Goal: Communication & Community: Ask a question

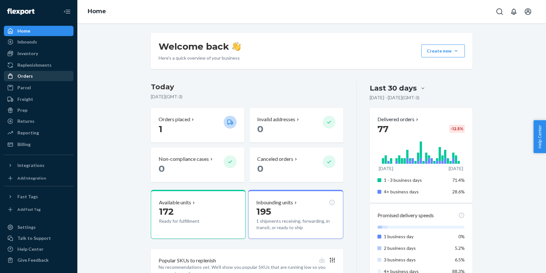
click at [31, 74] on div "Orders" at bounding box center [24, 76] width 15 height 6
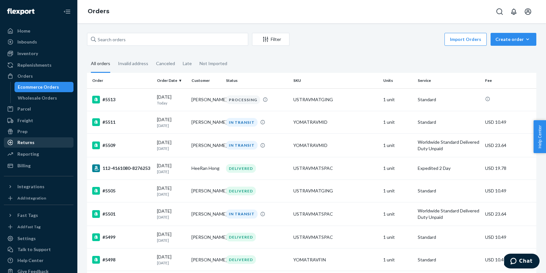
click at [41, 145] on div "Returns" at bounding box center [39, 142] width 68 height 9
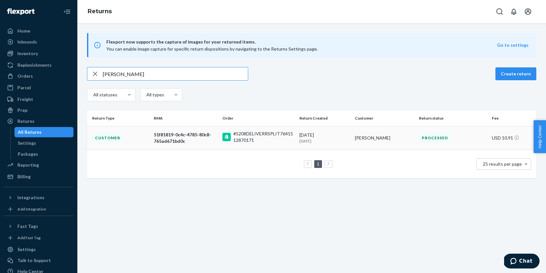
type input "[PERSON_NAME]"
click at [327, 134] on div "[DATE] [DATE]" at bounding box center [324, 138] width 51 height 12
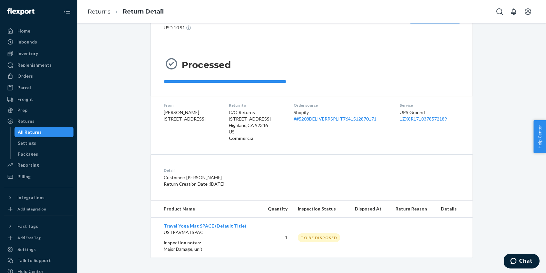
scroll to position [34, 0]
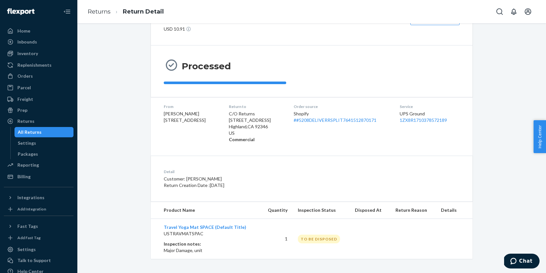
click at [319, 238] on div "TO BE DISPOSED" at bounding box center [319, 239] width 42 height 9
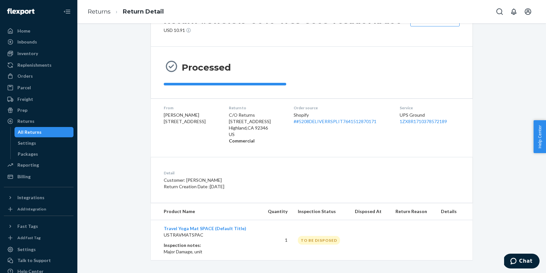
click at [502, 207] on div "Return #51f81819-0c4c-4785-80c8-765ad671bd0c USD 10.91 Share return label Proce…" at bounding box center [311, 130] width 459 height 259
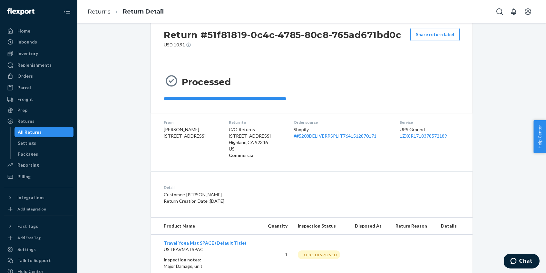
scroll to position [0, 0]
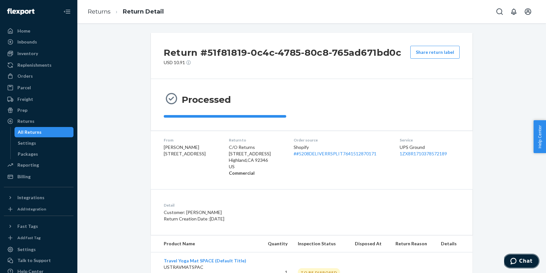
click at [528, 261] on span "Chat" at bounding box center [525, 261] width 13 height 6
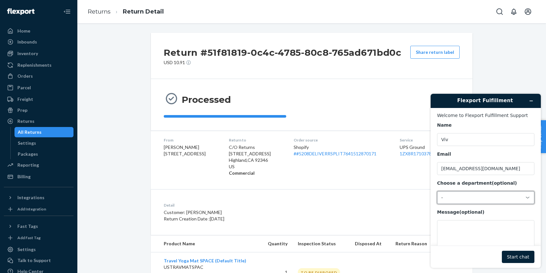
click at [481, 199] on div "-" at bounding box center [481, 198] width 81 height 6
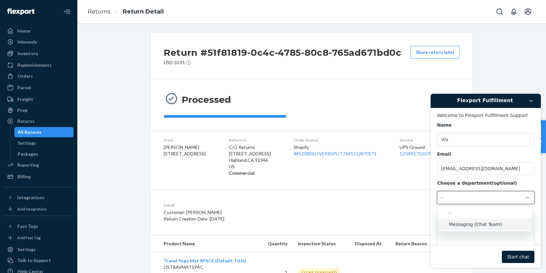
click at [482, 227] on li "Messaging (Chat Team)" at bounding box center [484, 224] width 95 height 12
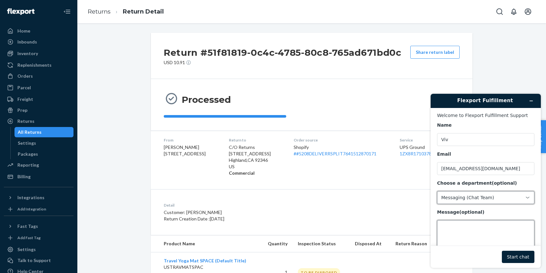
click at [479, 230] on textarea "Message (optional)" at bounding box center [485, 238] width 97 height 36
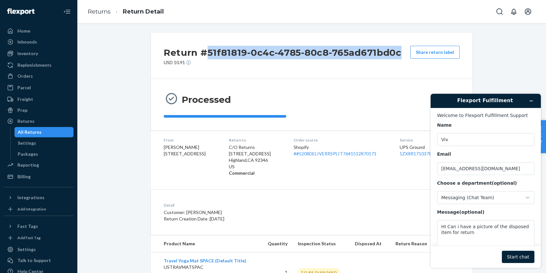
drag, startPoint x: 400, startPoint y: 51, endPoint x: 192, endPoint y: 55, distance: 208.8
click at [203, 54] on div "Return #51f81819-0c4c-4785-80c8-765ad671bd0c USD 10.91 Share return label" at bounding box center [312, 56] width 322 height 46
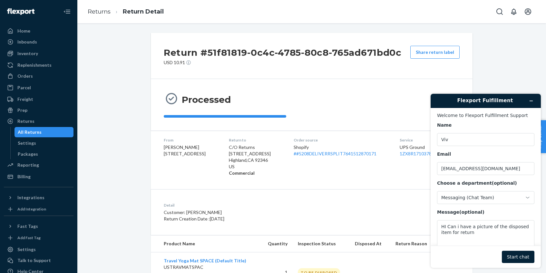
click at [154, 53] on div "Return #51f81819-0c4c-4785-80c8-765ad671bd0c USD 10.91 Share return label" at bounding box center [312, 56] width 322 height 46
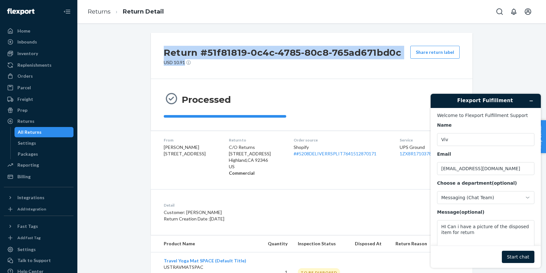
drag, startPoint x: 162, startPoint y: 53, endPoint x: 405, endPoint y: 47, distance: 243.0
click at [405, 47] on div "Return #51f81819-0c4c-4785-80c8-765ad671bd0c USD 10.91 Share return label" at bounding box center [312, 56] width 322 height 46
copy div "Return #51f81819-0c4c-4785-80c8-765ad671bd0c USD 10.91"
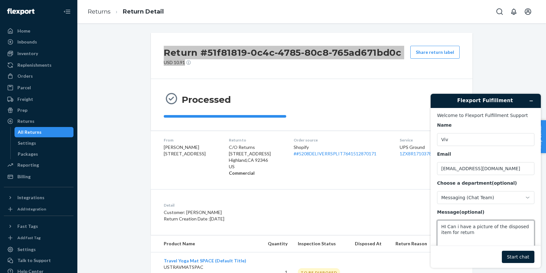
click at [487, 240] on textarea "HI Can i have a picture of the disposed item for return" at bounding box center [485, 238] width 97 height 36
paste textarea "Return #51f81819-0c4c-4785-80c8-765ad671bd0c USD 10.91"
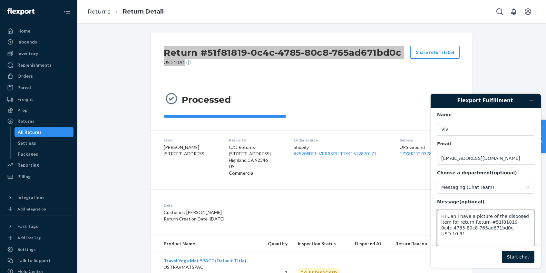
type textarea "HI Can i have a picture of the disposed item for return Return #51f81819-0c4c-4…"
click at [524, 257] on button "Start chat" at bounding box center [518, 257] width 33 height 12
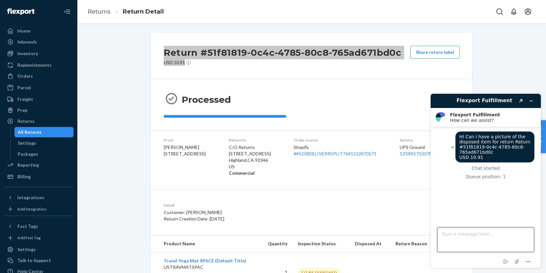
click at [463, 230] on textarea "Type a message here..." at bounding box center [485, 239] width 97 height 24
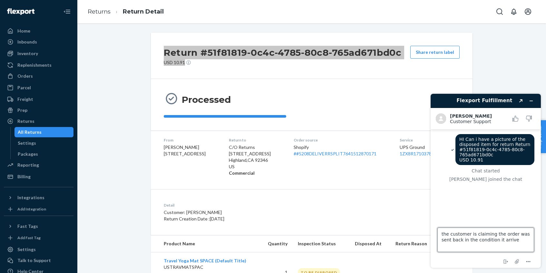
type textarea "the customer is claiming the order was sent back in the condition it arrived"
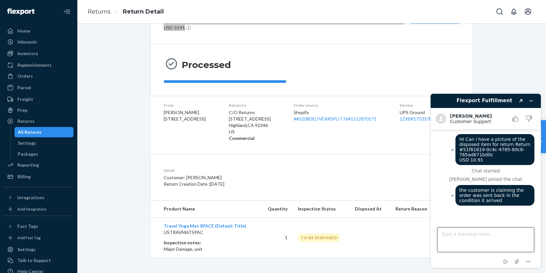
scroll to position [35, 0]
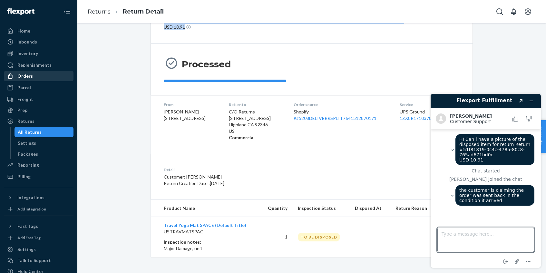
click at [29, 77] on div "Orders" at bounding box center [24, 76] width 15 height 6
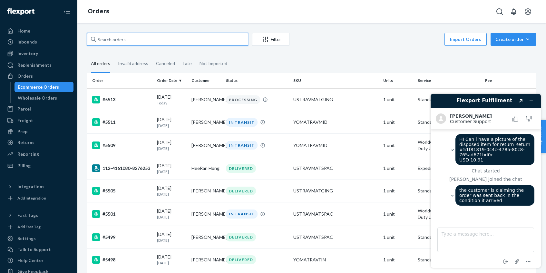
click at [191, 41] on input "text" at bounding box center [167, 39] width 161 height 13
paste input "[PERSON_NAME]"
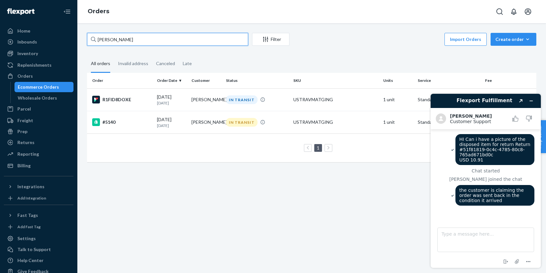
type input "[PERSON_NAME]"
click at [341, 56] on fieldset "All orders Invalid address Canceled Late" at bounding box center [311, 64] width 449 height 18
click at [533, 101] on button "Minimise widget" at bounding box center [531, 100] width 10 height 9
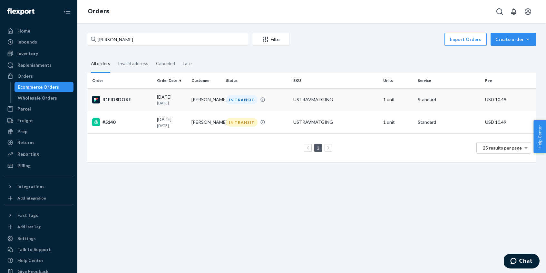
click at [127, 100] on div "R1FID8DOXE" at bounding box center [122, 100] width 60 height 8
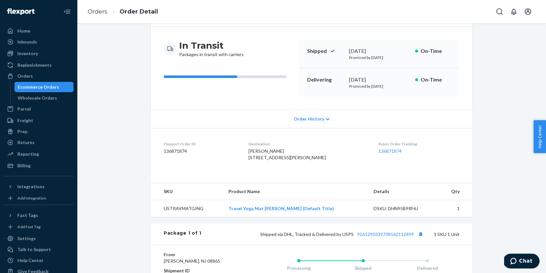
scroll to position [53, 0]
click at [380, 236] on link "9261290339708162112499" at bounding box center [385, 233] width 57 height 5
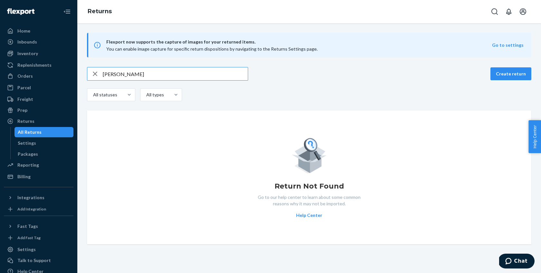
type input "joel"
click at [96, 72] on icon "button" at bounding box center [95, 73] width 8 height 13
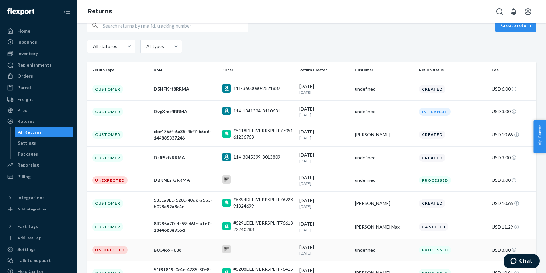
scroll to position [119, 0]
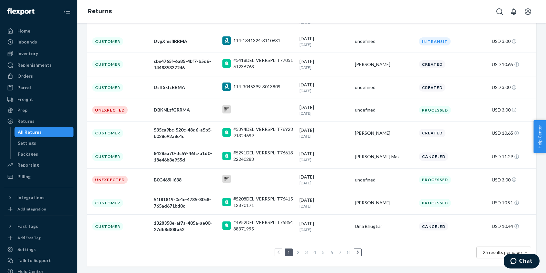
click at [489, 254] on span "25 results per page" at bounding box center [502, 251] width 39 height 5
click at [492, 250] on div "25 results per page" at bounding box center [503, 252] width 55 height 12
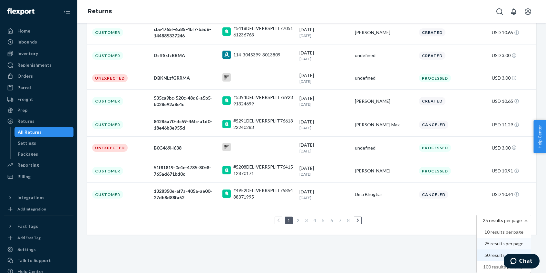
scroll to position [0, 0]
